Goal: Check status: Check status

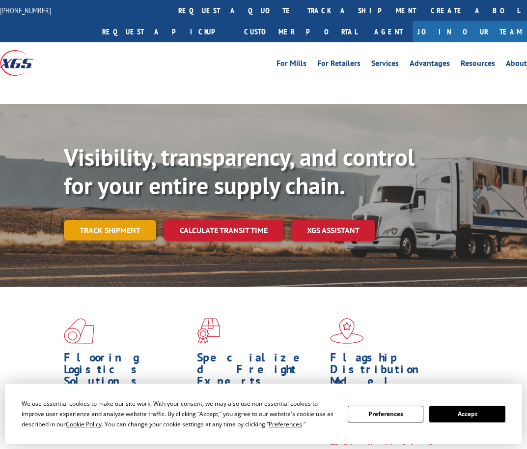
click at [105, 230] on link "Track shipment" at bounding box center [110, 230] width 92 height 21
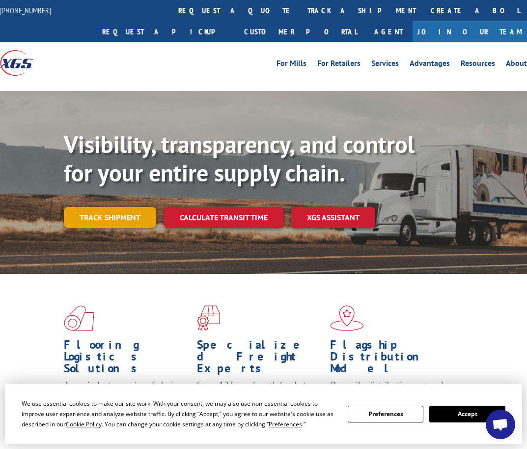
click at [100, 213] on link "Track shipment" at bounding box center [110, 217] width 92 height 21
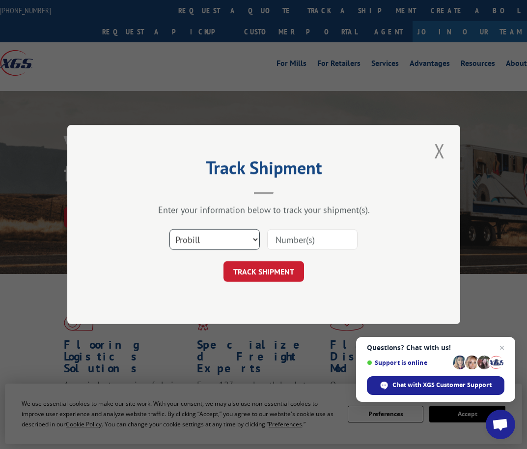
click at [238, 242] on select "Select category... Probill BOL PO" at bounding box center [215, 239] width 90 height 21
select select "bol"
click at [170, 229] on select "Select category... Probill BOL PO" at bounding box center [215, 239] width 90 height 21
click at [293, 243] on input at bounding box center [312, 239] width 90 height 21
paste input "25UTS426110"
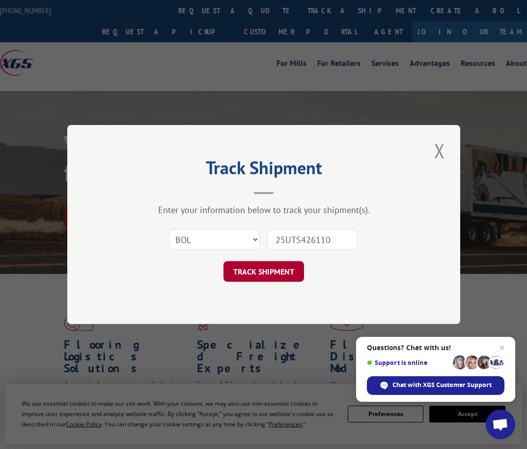
type input "25UTS426110"
click at [264, 271] on button "TRACK SHIPMENT" at bounding box center [264, 271] width 81 height 21
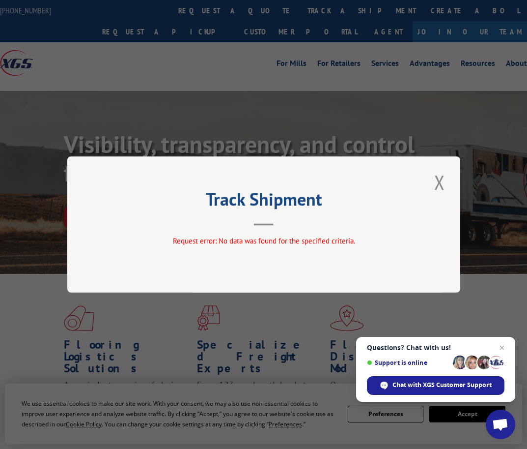
drag, startPoint x: 434, startPoint y: 190, endPoint x: 427, endPoint y: 190, distance: 7.4
click at [434, 190] on button "Close modal" at bounding box center [439, 182] width 17 height 27
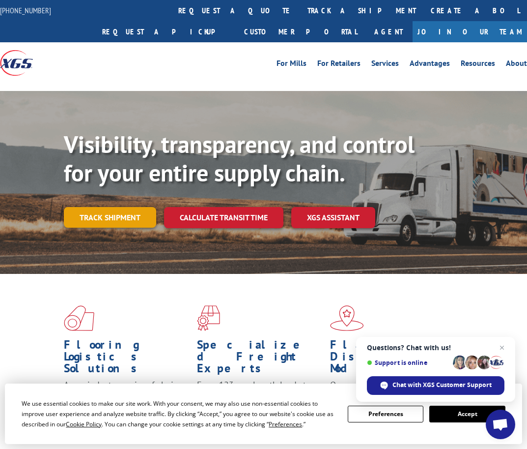
click at [103, 222] on link "Track shipment" at bounding box center [110, 217] width 92 height 21
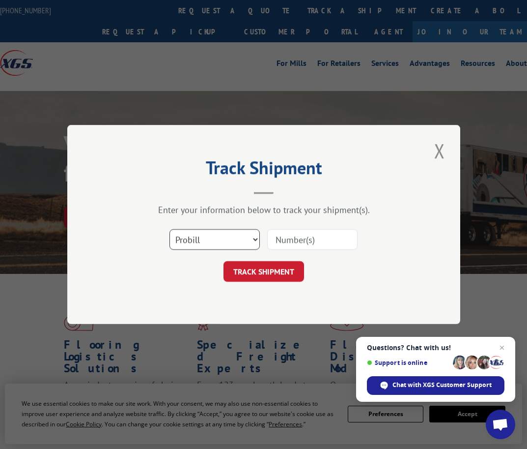
click at [210, 243] on select "Select category... Probill BOL PO" at bounding box center [215, 239] width 90 height 21
select select "po"
click at [170, 229] on select "Select category... Probill BOL PO" at bounding box center [215, 239] width 90 height 21
click at [313, 237] on input at bounding box center [312, 239] width 90 height 21
paste input "C 162544-s"
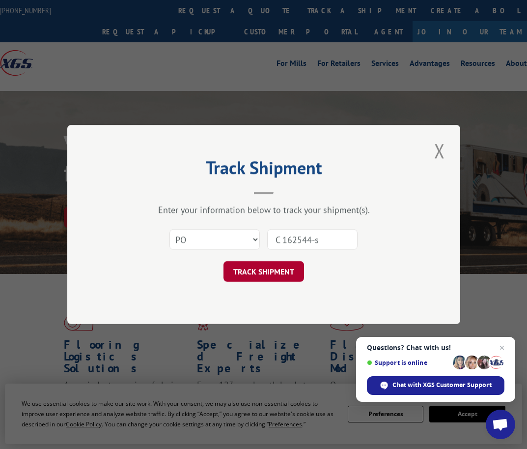
type input "C 162544-s"
click at [257, 272] on button "TRACK SHIPMENT" at bounding box center [264, 271] width 81 height 21
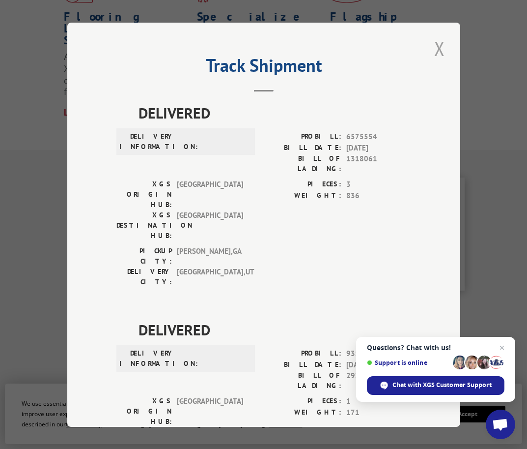
click at [431, 51] on button "Close modal" at bounding box center [439, 48] width 17 height 27
